Goal: Information Seeking & Learning: Check status

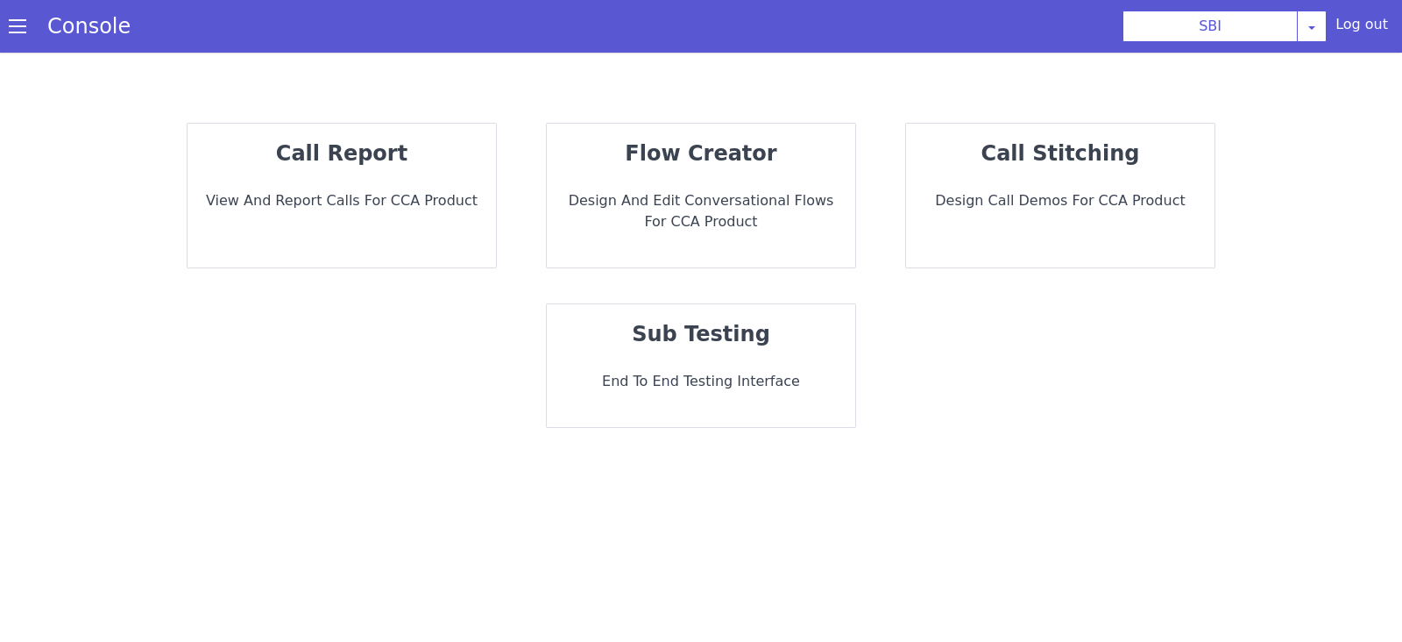
click at [734, 493] on div "call report View and report calls for CCA Product" at bounding box center [899, 646] width 330 height 307
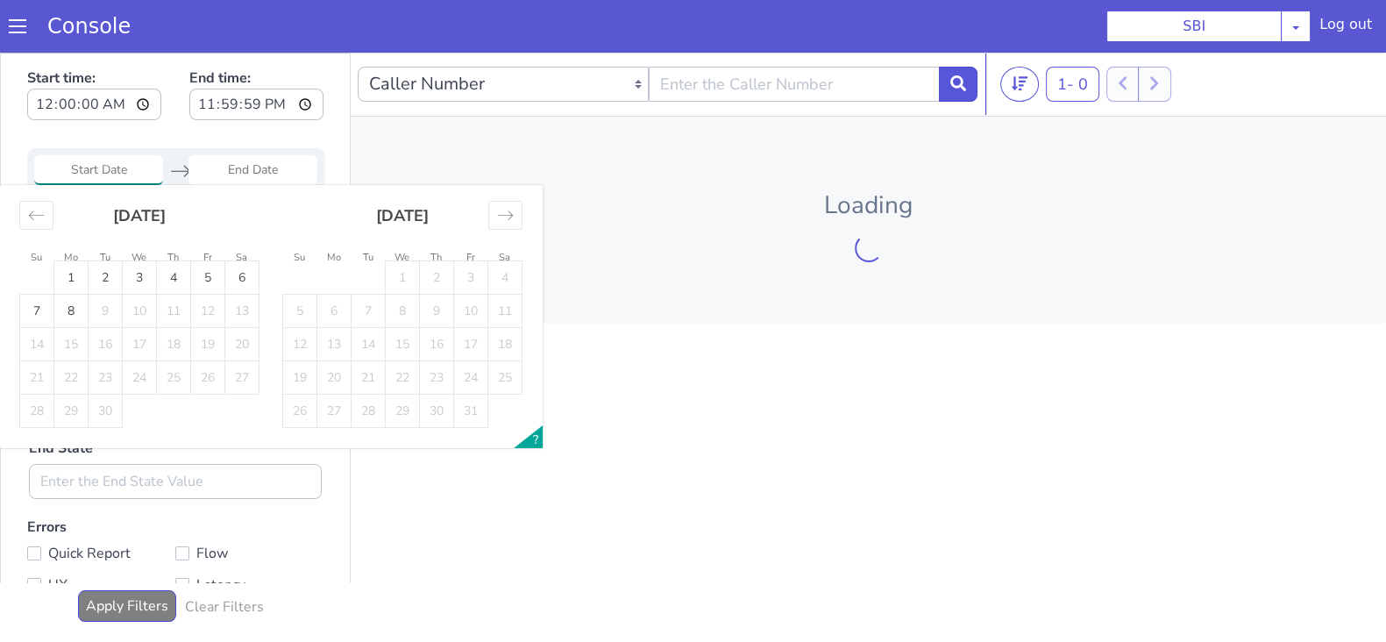
click at [118, 177] on input "Start Date" at bounding box center [98, 170] width 129 height 30
click at [46, 214] on div "Move backward to switch to the previous month." at bounding box center [36, 215] width 34 height 29
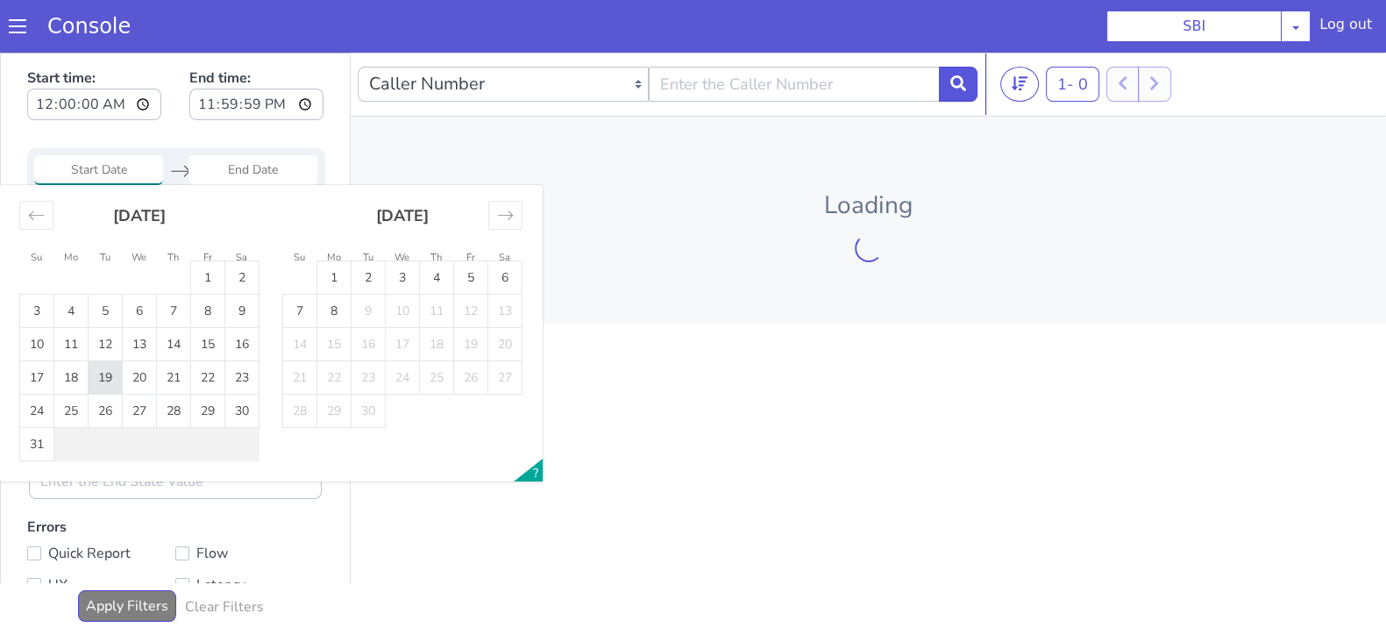
click at [105, 379] on td "19" at bounding box center [106, 377] width 34 height 33
type input "19 Aug 2025"
click at [241, 161] on input "End Date" at bounding box center [252, 170] width 129 height 30
click at [101, 365] on td "19" at bounding box center [106, 377] width 34 height 33
type input "19 Aug 2025"
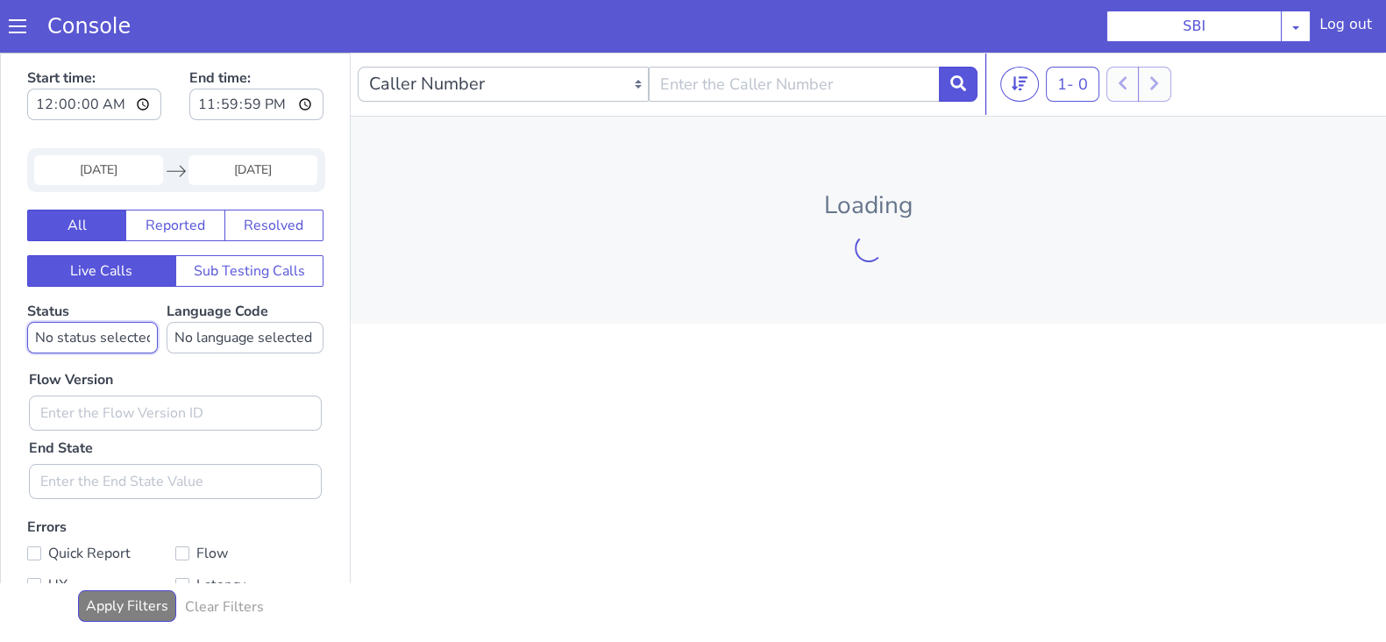
click at [83, 336] on select "No status selected HANGUP USER_HANGUP TRANSFER UNKNOWN" at bounding box center [92, 338] width 131 height 32
select select "TRANSFER"
click at [27, 322] on select "No status selected HANGUP USER_HANGUP TRANSFER UNKNOWN" at bounding box center [92, 338] width 131 height 32
click at [219, 356] on div "Flow Version End State" at bounding box center [175, 425] width 310 height 145
click at [238, 335] on select "No language selected Hindi English Tamil Telugu Kanada Marathi Malayalam Gujara…" at bounding box center [245, 338] width 157 height 32
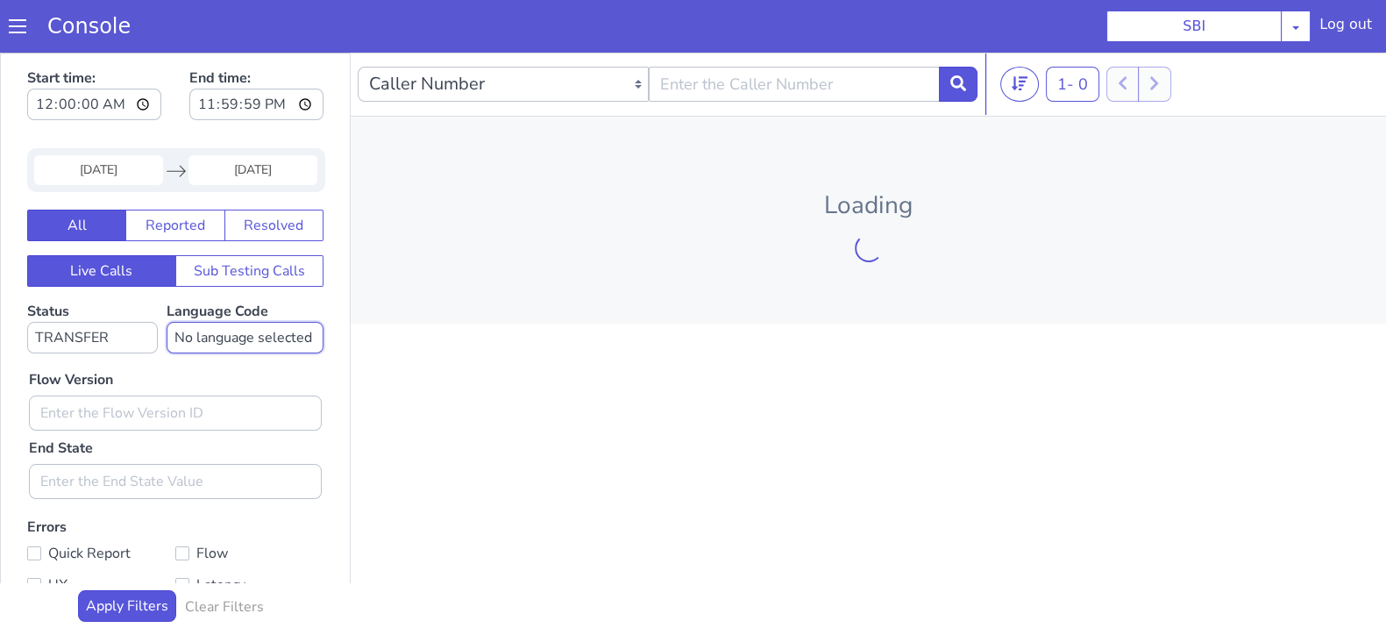
select select "en"
click at [167, 322] on select "No language selected Hindi English Tamil Telugu Kanada Marathi Malayalam Gujara…" at bounding box center [245, 338] width 157 height 32
click at [175, 405] on input "text" at bounding box center [175, 412] width 293 height 35
type input "0.1.2"
click at [956, 71] on button at bounding box center [958, 84] width 39 height 35
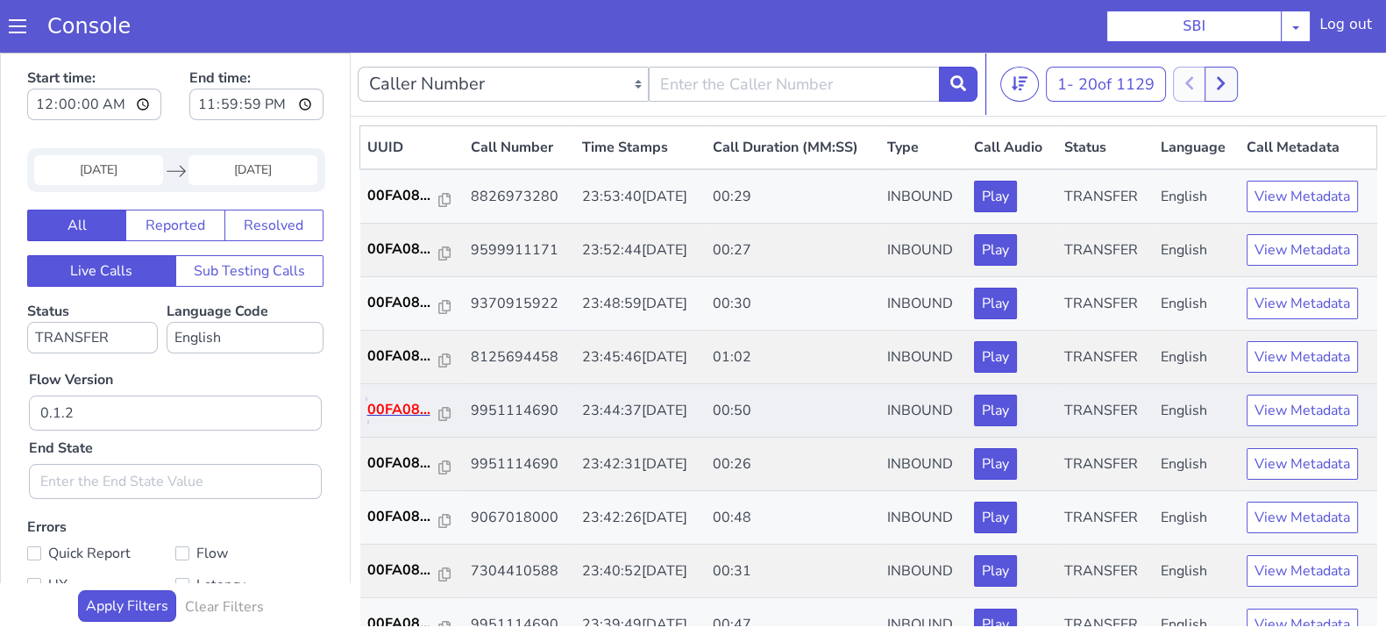
click at [397, 404] on p "00FA08..." at bounding box center [403, 409] width 72 height 21
